Goal: Find specific page/section: Find specific page/section

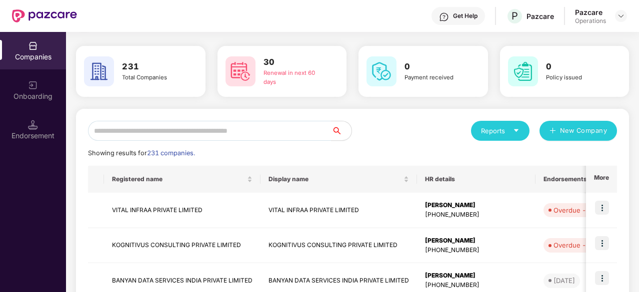
scroll to position [50, 0]
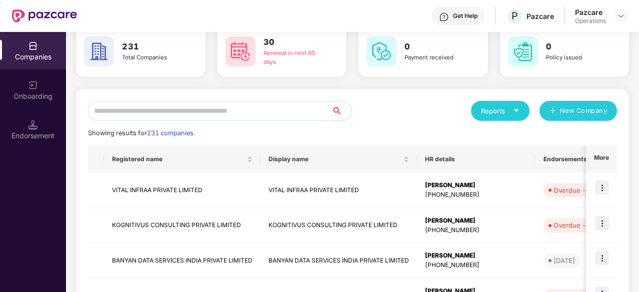
click at [191, 109] on input "text" at bounding box center [209, 111] width 243 height 20
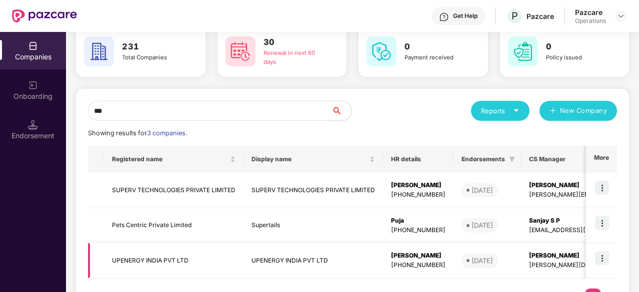
type input "***"
click at [186, 261] on td "UPENERGY INDIA PVT LTD" at bounding box center [173, 260] width 139 height 35
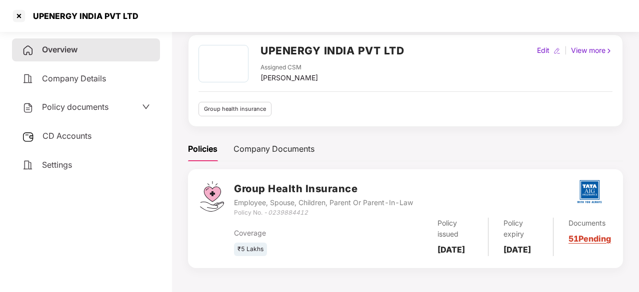
scroll to position [50, 0]
click at [73, 143] on div "CD Accounts" at bounding box center [86, 136] width 148 height 23
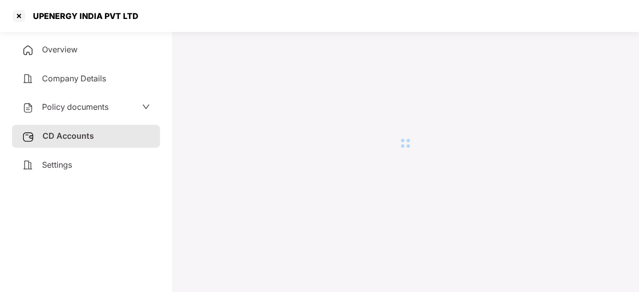
scroll to position [27, 0]
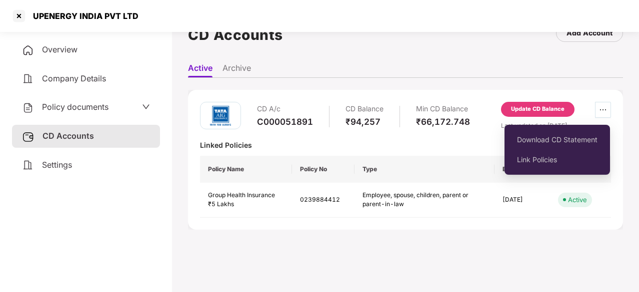
click at [600, 107] on icon "ellipsis" at bounding box center [603, 110] width 8 height 8
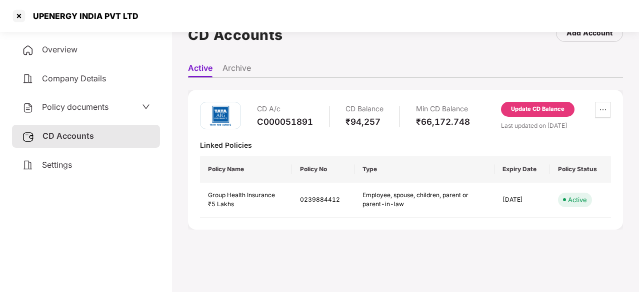
click at [476, 274] on main "CD Accounts Add Account Active Archive CD A/c C000051891 CD Balance ₹94,257 Min…" at bounding box center [405, 146] width 467 height 292
click at [89, 107] on span "Policy documents" at bounding box center [75, 107] width 66 height 10
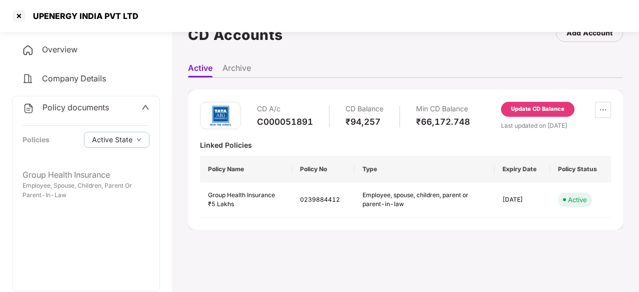
click at [89, 107] on span "Policy documents" at bounding box center [75, 107] width 66 height 10
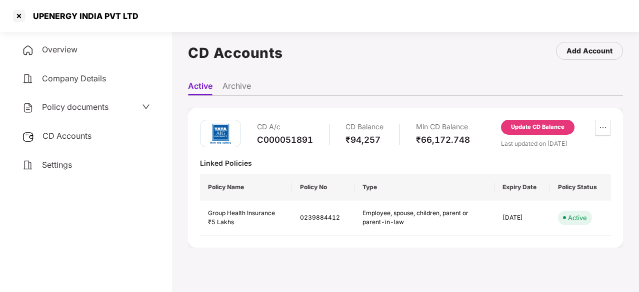
scroll to position [0, 0]
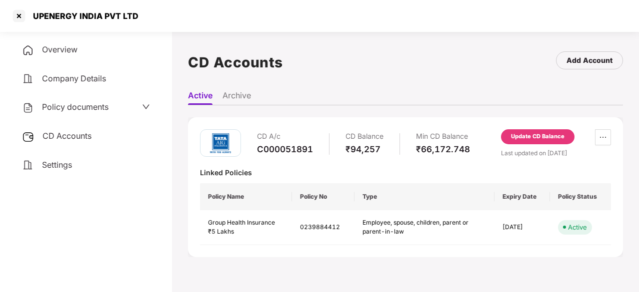
drag, startPoint x: 631, startPoint y: 1, endPoint x: 435, endPoint y: 92, distance: 215.3
click at [435, 92] on ul "Active Archive" at bounding box center [405, 95] width 435 height 20
click at [21, 18] on div at bounding box center [19, 16] width 16 height 16
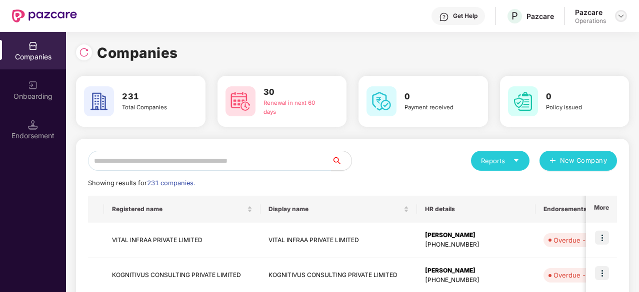
click at [620, 16] on img at bounding box center [621, 16] width 8 height 8
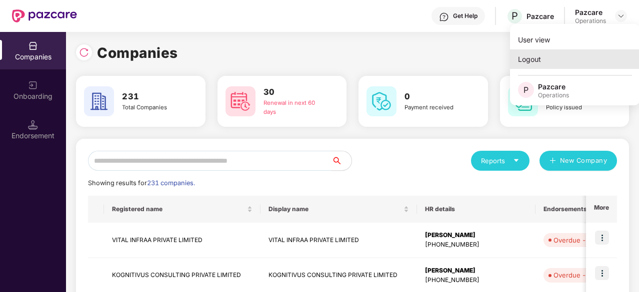
click at [526, 59] on div "Logout" at bounding box center [575, 58] width 130 height 19
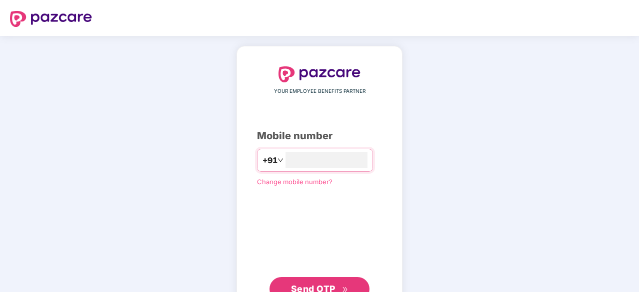
type input "**********"
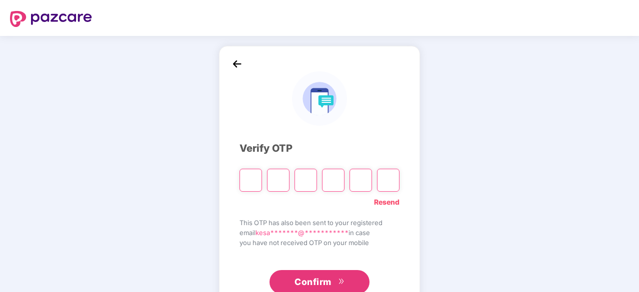
type input "*"
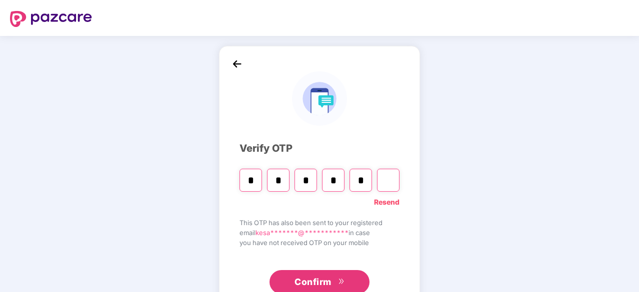
type input "*"
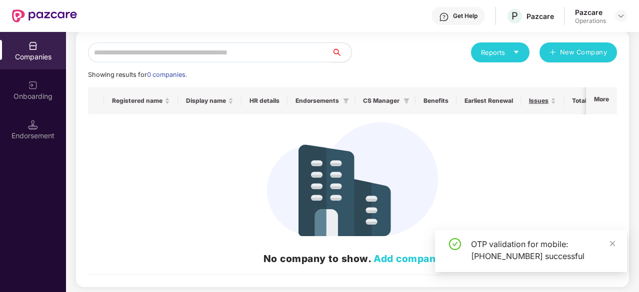
scroll to position [111, 0]
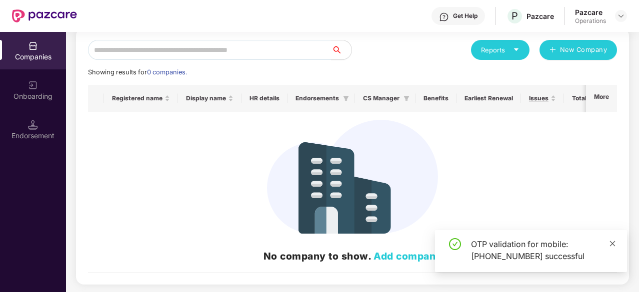
click at [614, 245] on icon "close" at bounding box center [612, 243] width 7 height 7
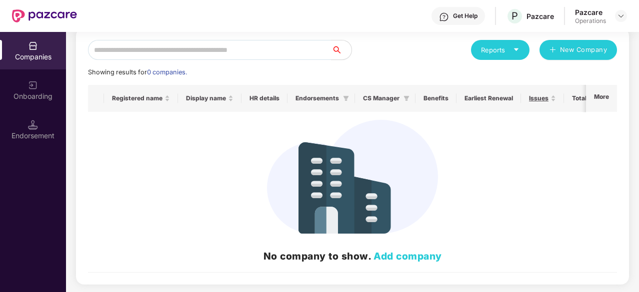
click at [43, 58] on div "Companies" at bounding box center [33, 57] width 66 height 10
click at [287, 63] on div "Reports New Company Showing results for 0 companies. Registered name Display na…" at bounding box center [352, 156] width 529 height 233
click at [265, 41] on input "text" at bounding box center [209, 50] width 243 height 20
type input "*"
click at [621, 15] on img at bounding box center [621, 16] width 8 height 8
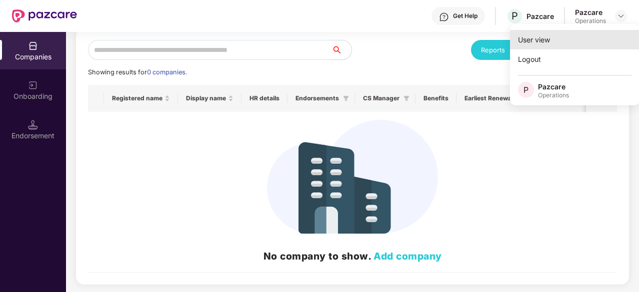
click at [542, 38] on div "User view" at bounding box center [575, 39] width 130 height 19
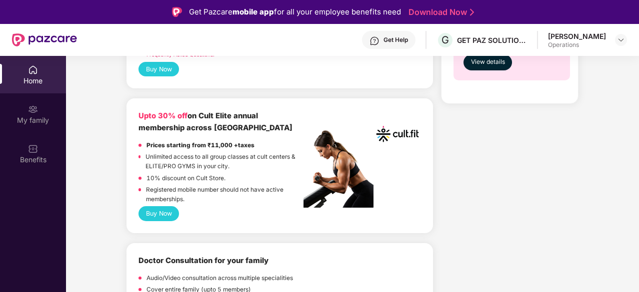
scroll to position [0, 0]
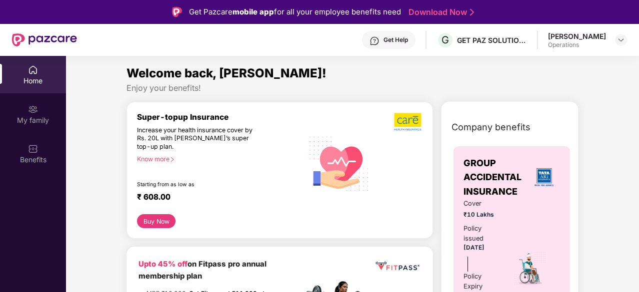
click at [614, 37] on div "[PERSON_NAME] Operations" at bounding box center [587, 39] width 79 height 17
click at [623, 37] on img at bounding box center [621, 40] width 8 height 8
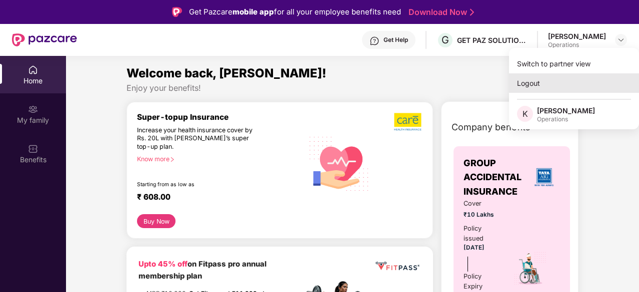
click at [558, 73] on div "Logout" at bounding box center [574, 82] width 130 height 19
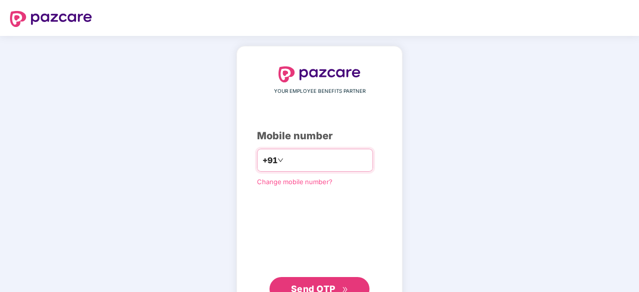
type input "**********"
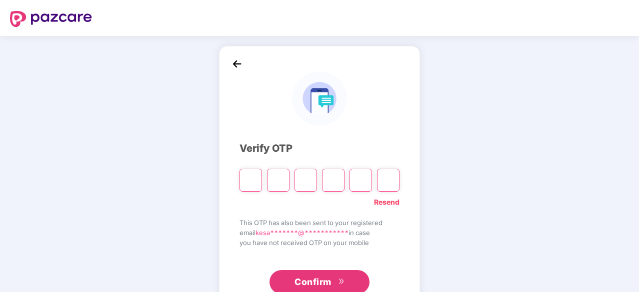
type input "*"
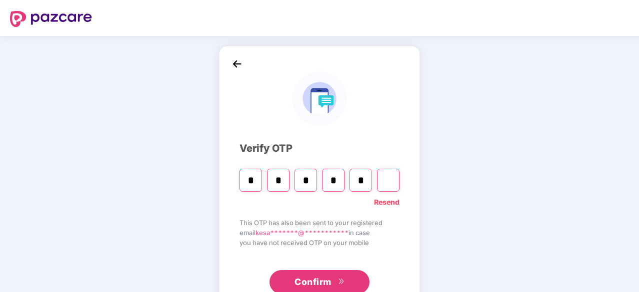
type input "*"
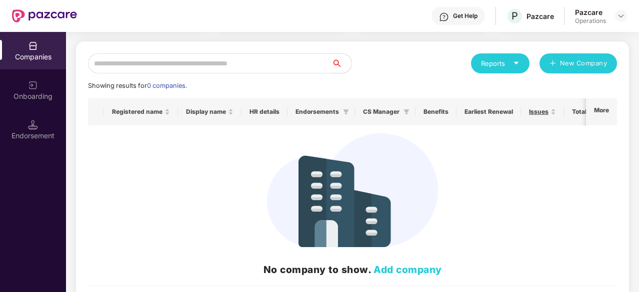
scroll to position [98, 0]
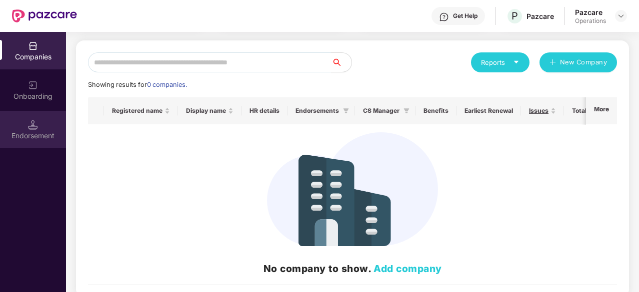
click at [15, 117] on div "Endorsement" at bounding box center [33, 129] width 66 height 37
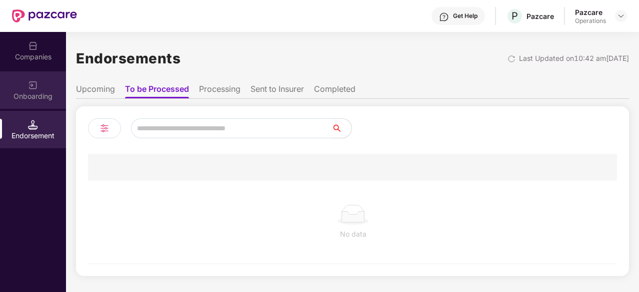
click at [35, 91] on div "Onboarding" at bounding box center [33, 96] width 66 height 10
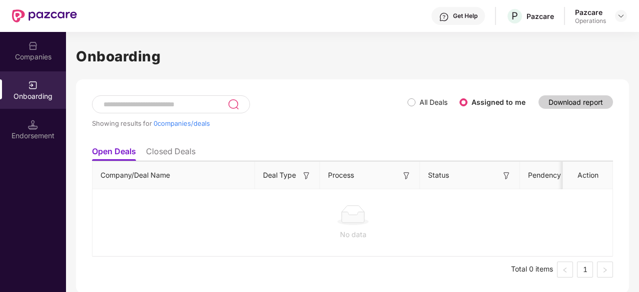
scroll to position [3, 0]
click at [42, 53] on div "Companies" at bounding box center [33, 57] width 66 height 10
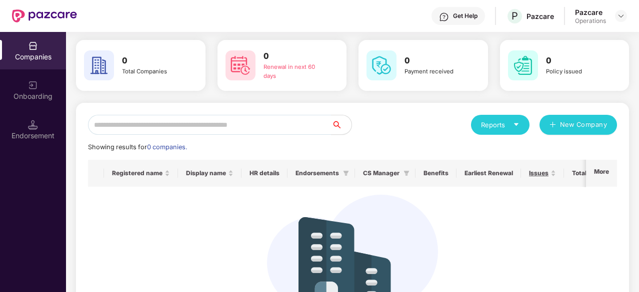
scroll to position [0, 0]
